Goal: Task Accomplishment & Management: Use online tool/utility

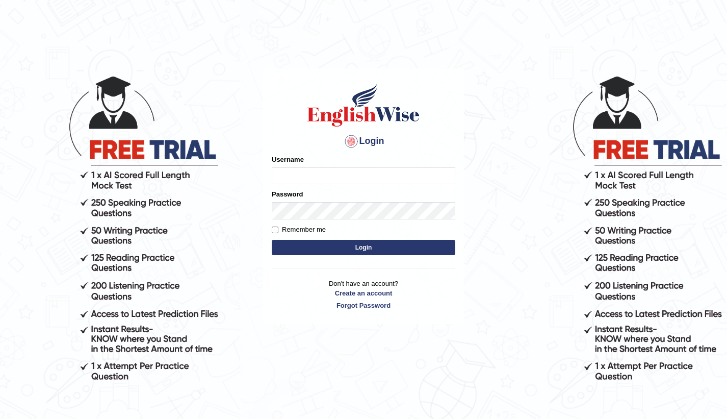
type input "Sonugaha"
click at [277, 227] on input "Remember me" at bounding box center [275, 229] width 7 height 7
checkbox input "true"
click at [319, 251] on button "Login" at bounding box center [364, 247] width 184 height 15
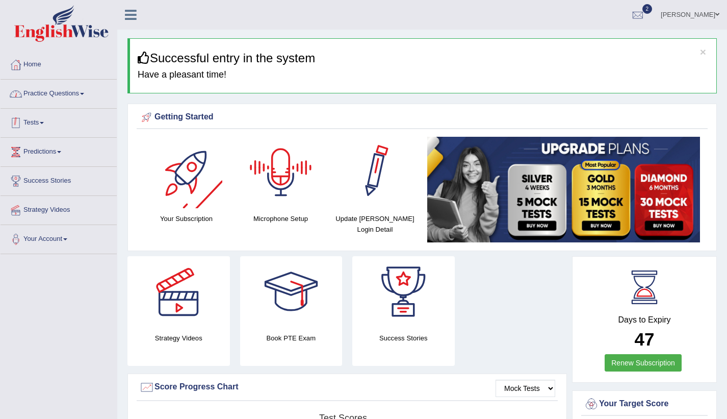
click at [77, 96] on link "Practice Questions" at bounding box center [59, 92] width 116 height 25
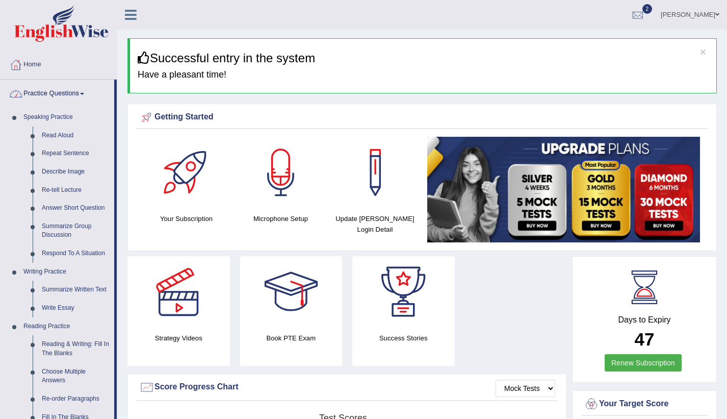
click at [65, 91] on link "Practice Questions" at bounding box center [58, 92] width 114 height 25
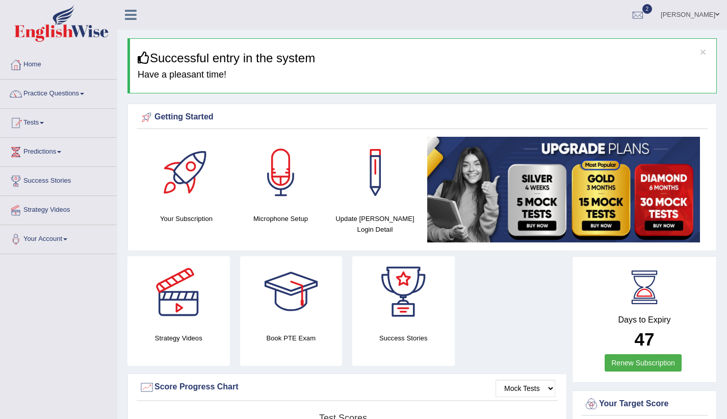
click at [53, 129] on link "Tests" at bounding box center [59, 121] width 116 height 25
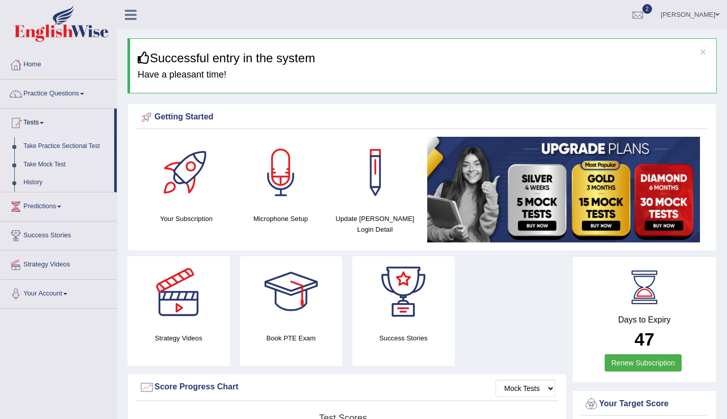
click at [65, 145] on link "Take Practice Sectional Test" at bounding box center [66, 146] width 95 height 18
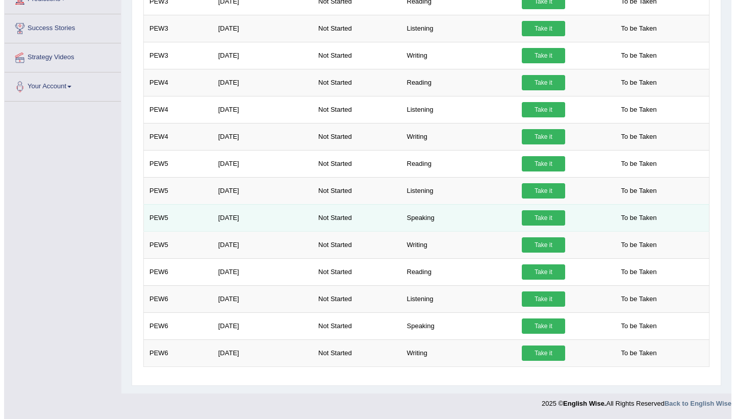
scroll to position [105, 0]
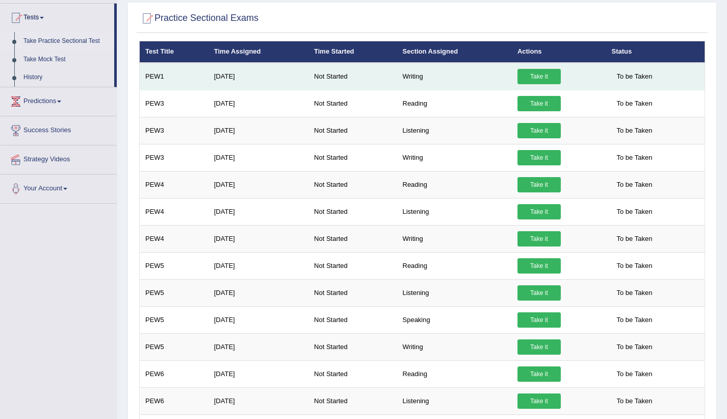
click at [545, 73] on link "Take it" at bounding box center [539, 76] width 43 height 15
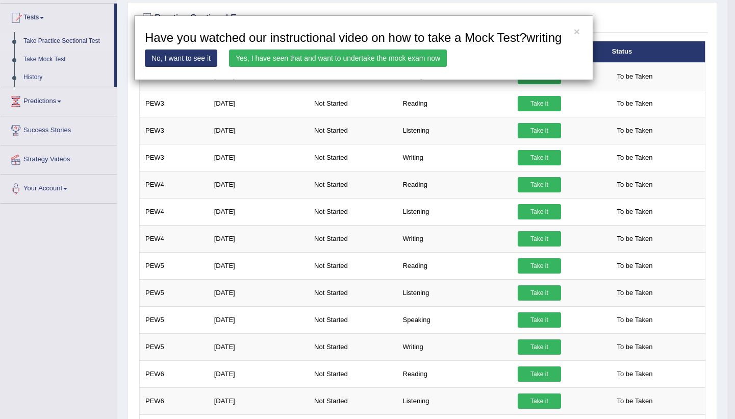
click at [403, 55] on link "Yes, I have seen that and want to undertake the mock exam now" at bounding box center [338, 57] width 218 height 17
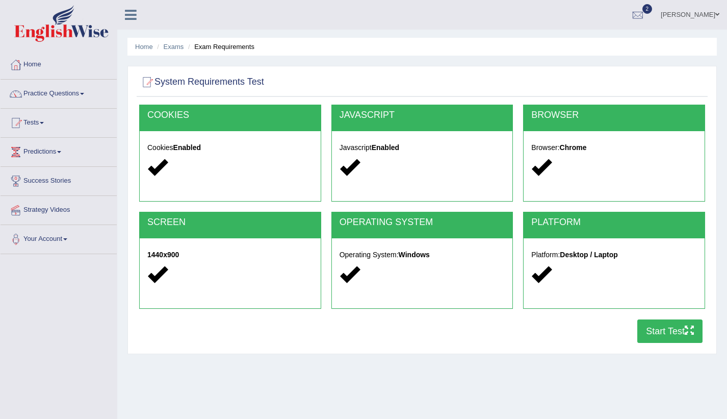
click at [667, 325] on button "Start Test" at bounding box center [669, 330] width 65 height 23
